Goal: Task Accomplishment & Management: Manage account settings

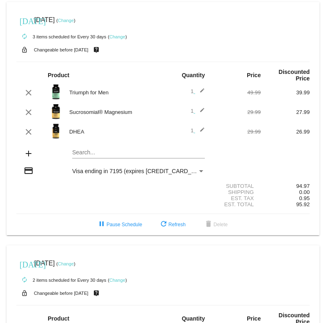
click at [74, 18] on link "Change" at bounding box center [66, 20] width 16 height 5
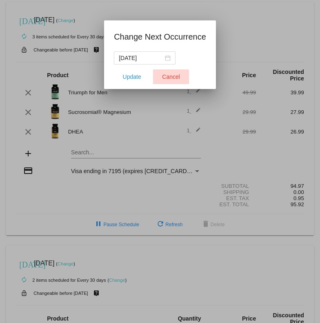
click at [178, 81] on button "Cancel" at bounding box center [171, 76] width 36 height 15
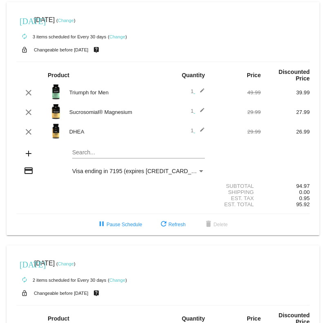
click at [116, 36] on link "Change" at bounding box center [117, 36] width 16 height 5
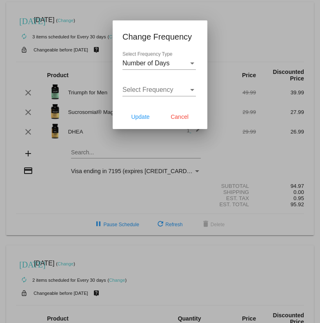
click at [158, 99] on div "Select Frequency Select Frequency" at bounding box center [158, 91] width 73 height 27
click at [156, 64] on span "Number of Days" at bounding box center [145, 63] width 47 height 7
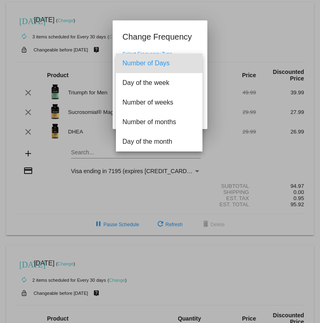
click at [156, 64] on span "Number of Days" at bounding box center [158, 63] width 73 height 20
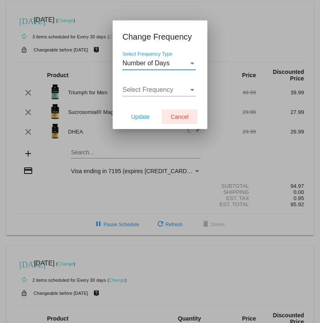
click at [171, 113] on span "Cancel" at bounding box center [180, 116] width 18 height 7
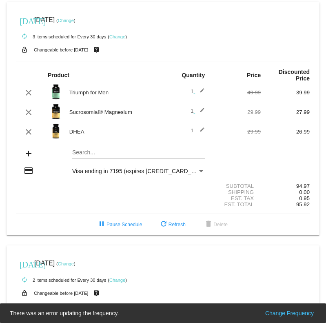
click at [74, 20] on link "Change" at bounding box center [66, 20] width 16 height 5
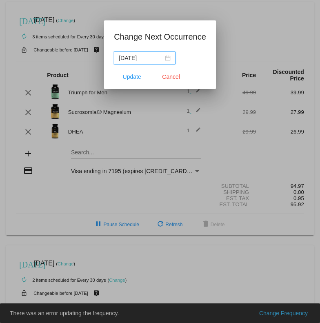
click at [159, 55] on input "[DATE]" at bounding box center [141, 57] width 44 height 9
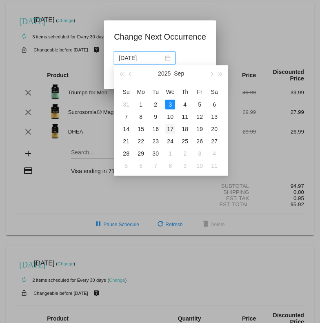
click at [173, 129] on div "17" at bounding box center [170, 129] width 10 height 10
type input "[DATE]"
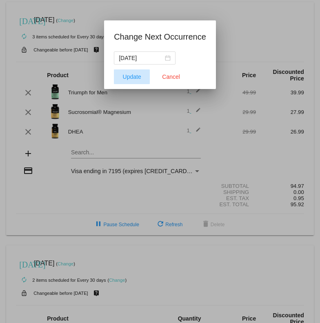
click at [141, 74] on span "Update" at bounding box center [132, 76] width 18 height 7
